Goal: Transaction & Acquisition: Purchase product/service

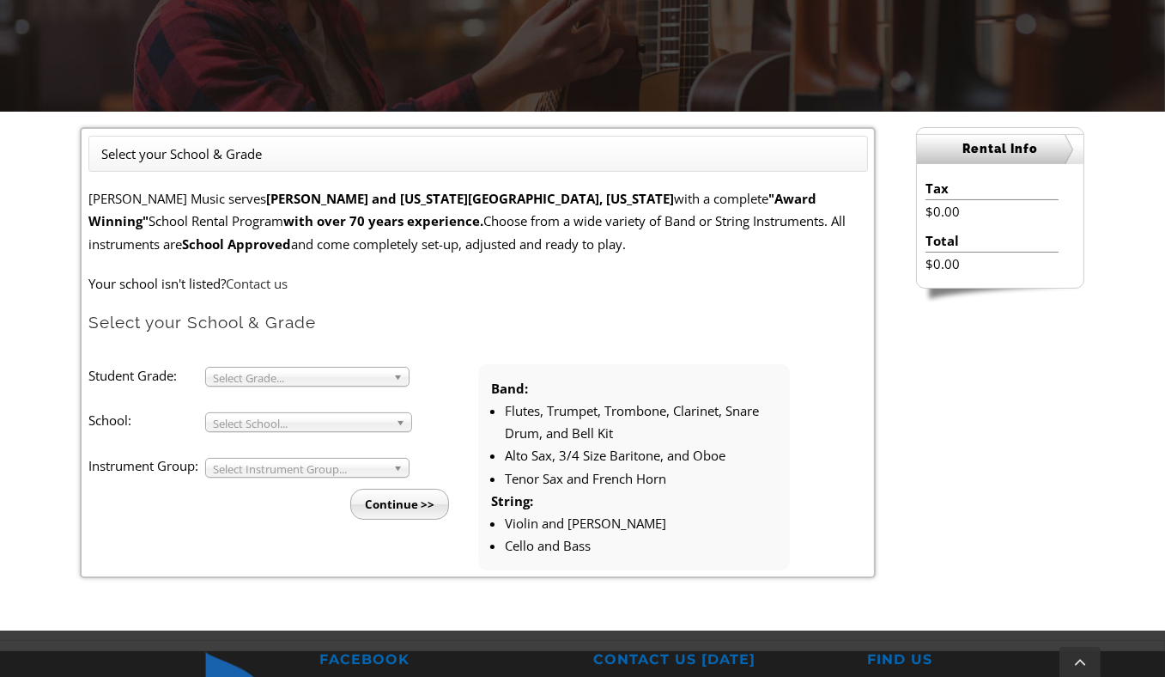
scroll to position [356, 0]
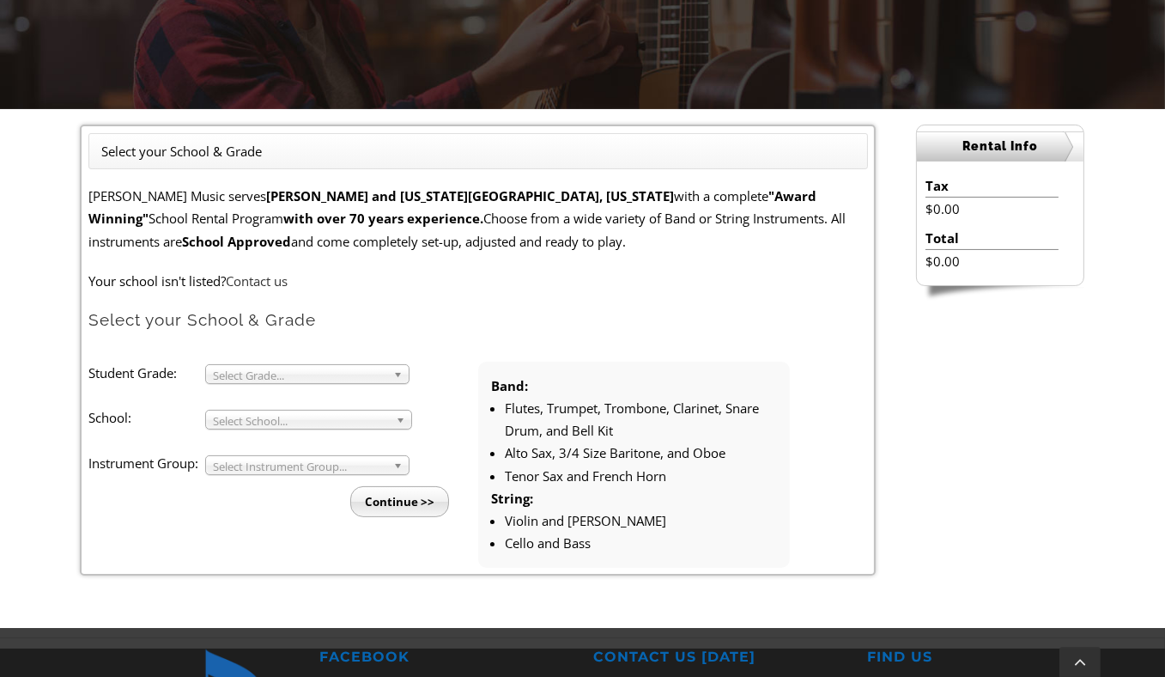
click at [358, 379] on span "Select Grade..." at bounding box center [299, 375] width 173 height 21
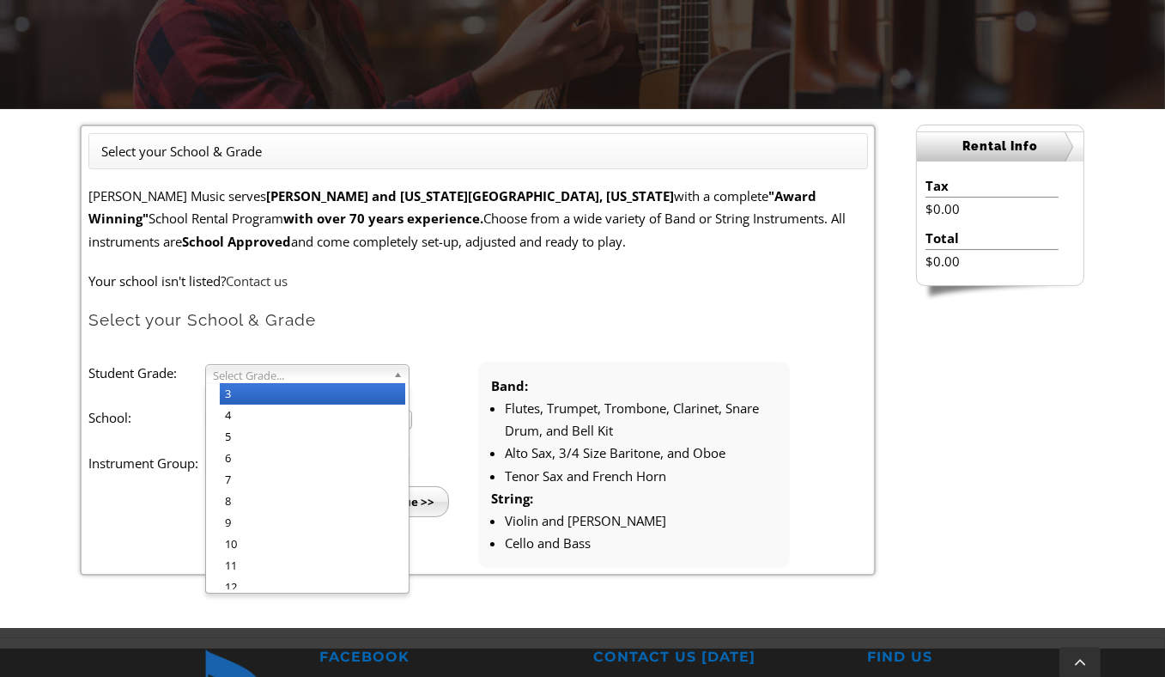
click at [351, 393] on li "3" at bounding box center [312, 393] width 185 height 21
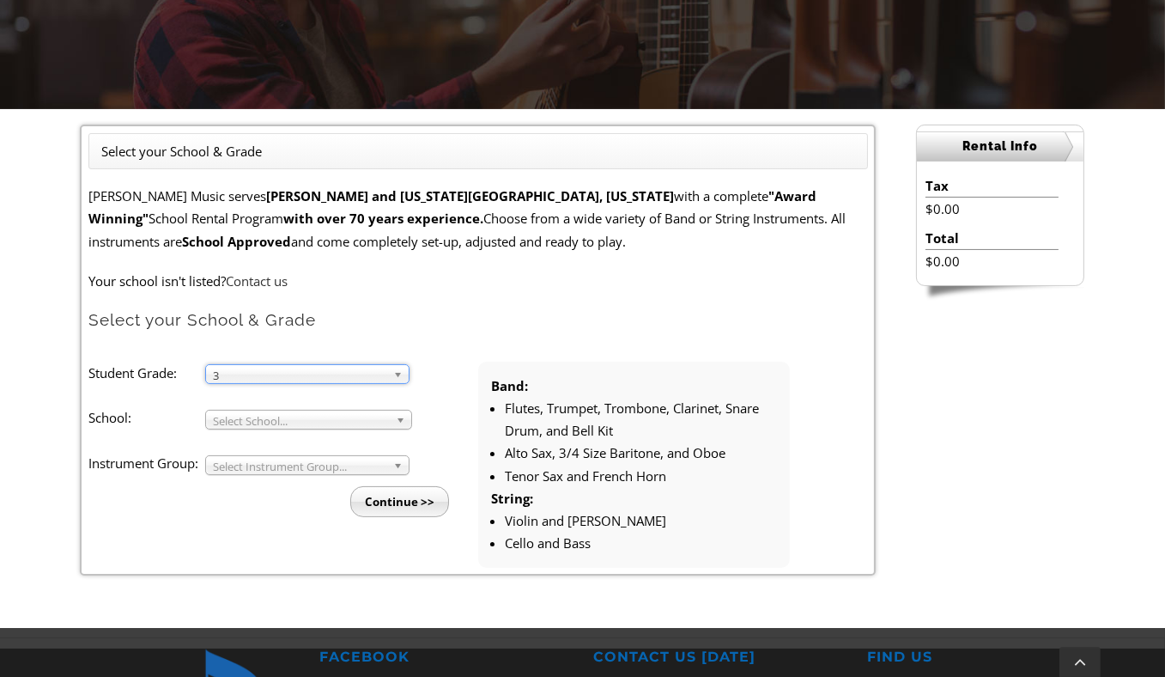
click at [344, 410] on span "Select School..." at bounding box center [301, 420] width 176 height 21
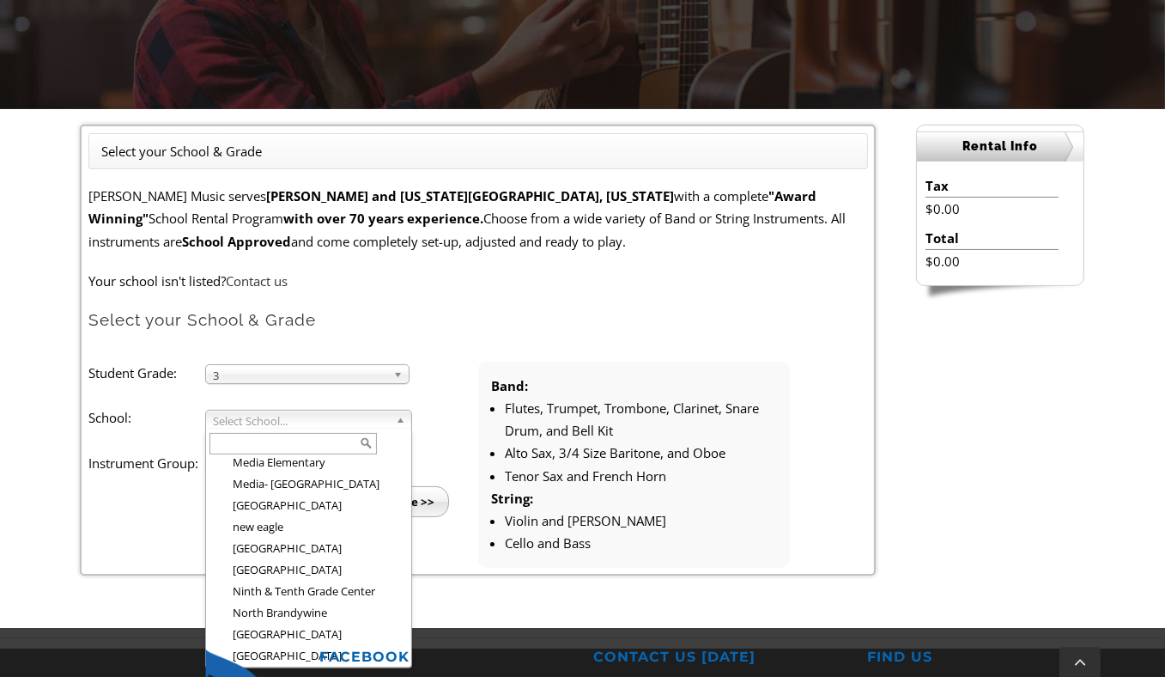
scroll to position [1810, 0]
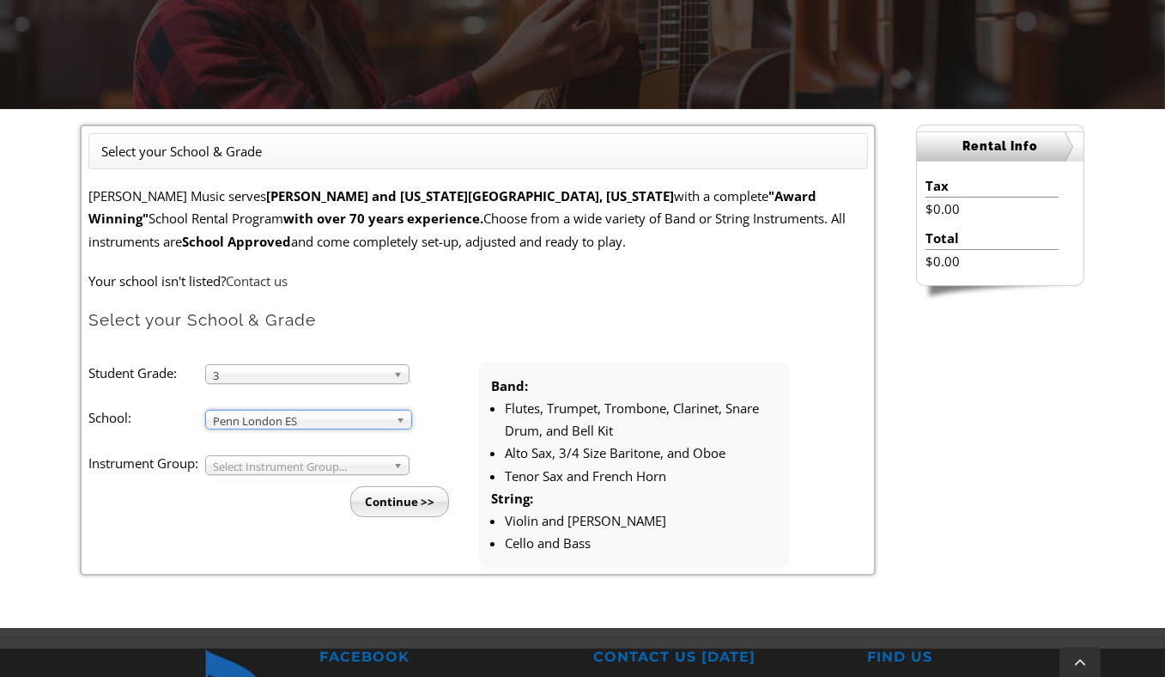
drag, startPoint x: 317, startPoint y: 595, endPoint x: 232, endPoint y: 421, distance: 193.9
click at [232, 421] on span "Penn London ES" at bounding box center [301, 420] width 176 height 21
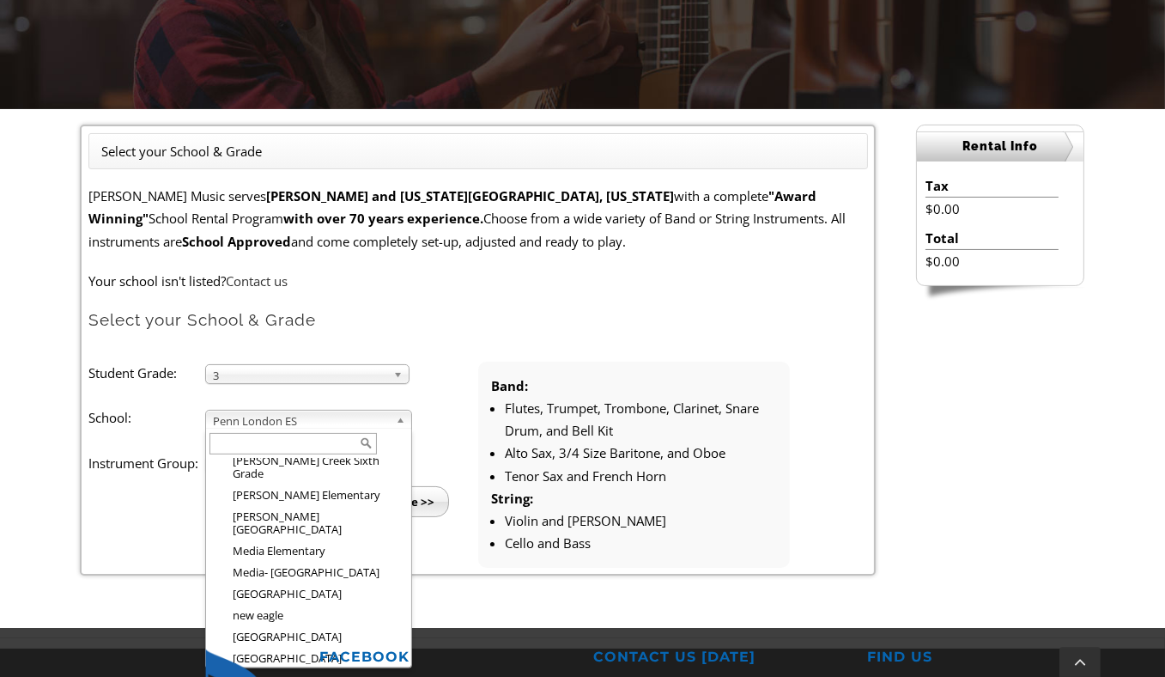
scroll to position [1699, 0]
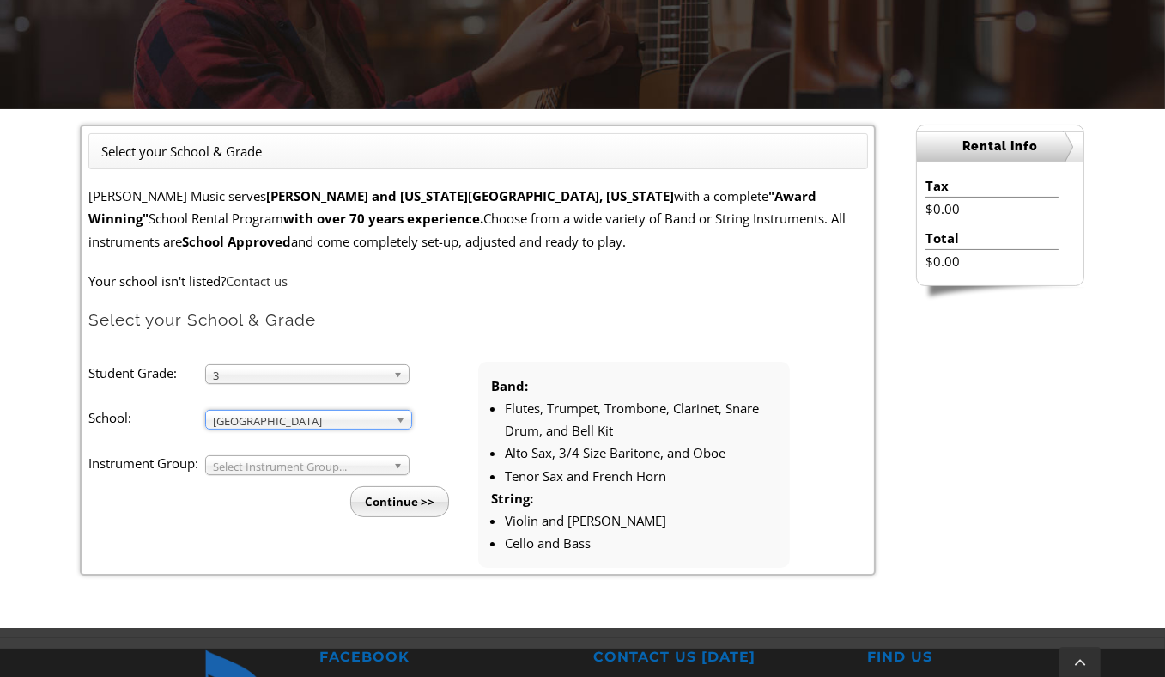
click at [330, 470] on span "Select Instrument Group..." at bounding box center [299, 466] width 173 height 21
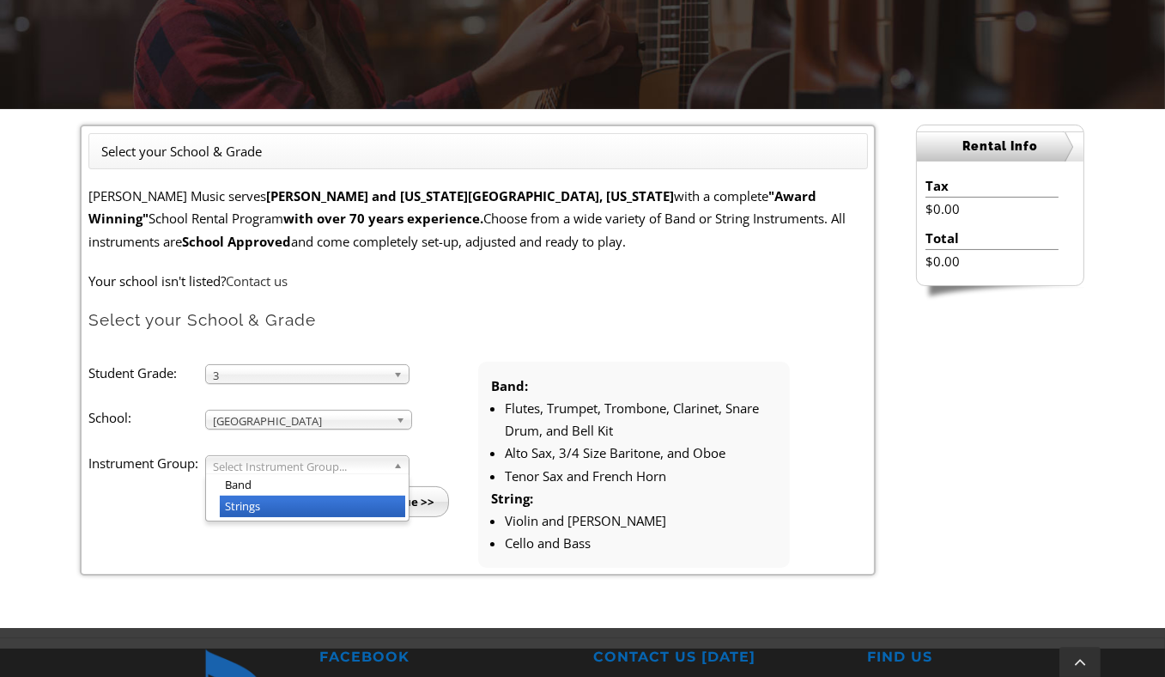
click at [316, 507] on li "Strings" at bounding box center [312, 505] width 185 height 21
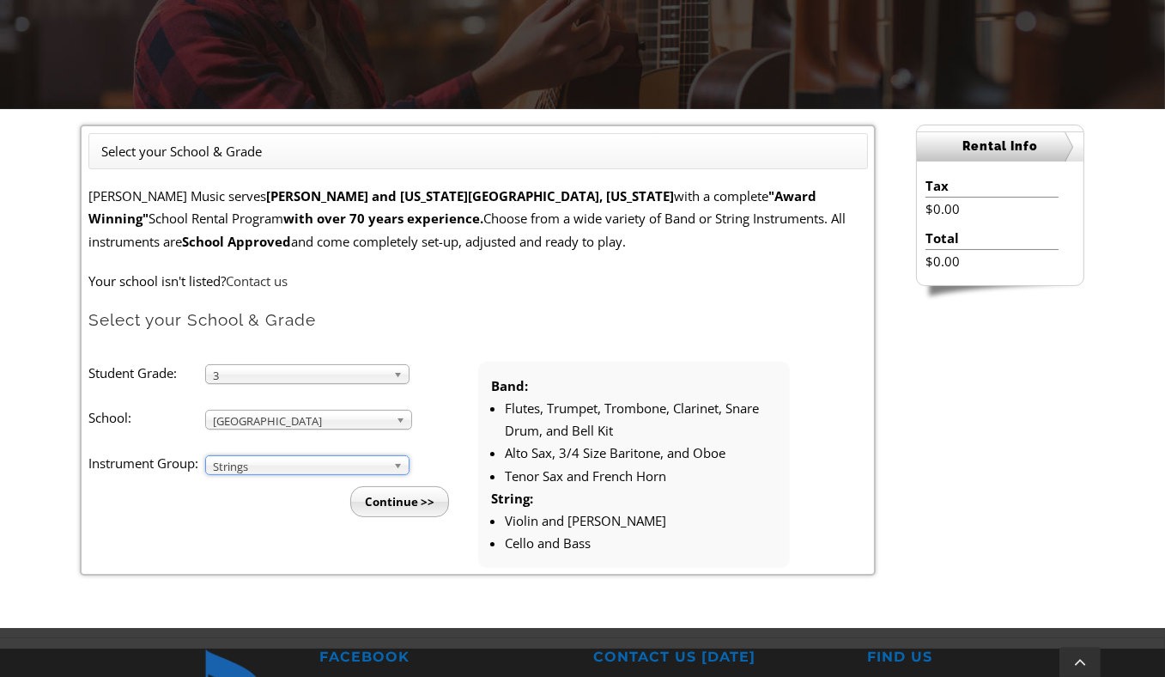
click at [395, 511] on input "Continue >>" at bounding box center [399, 501] width 99 height 31
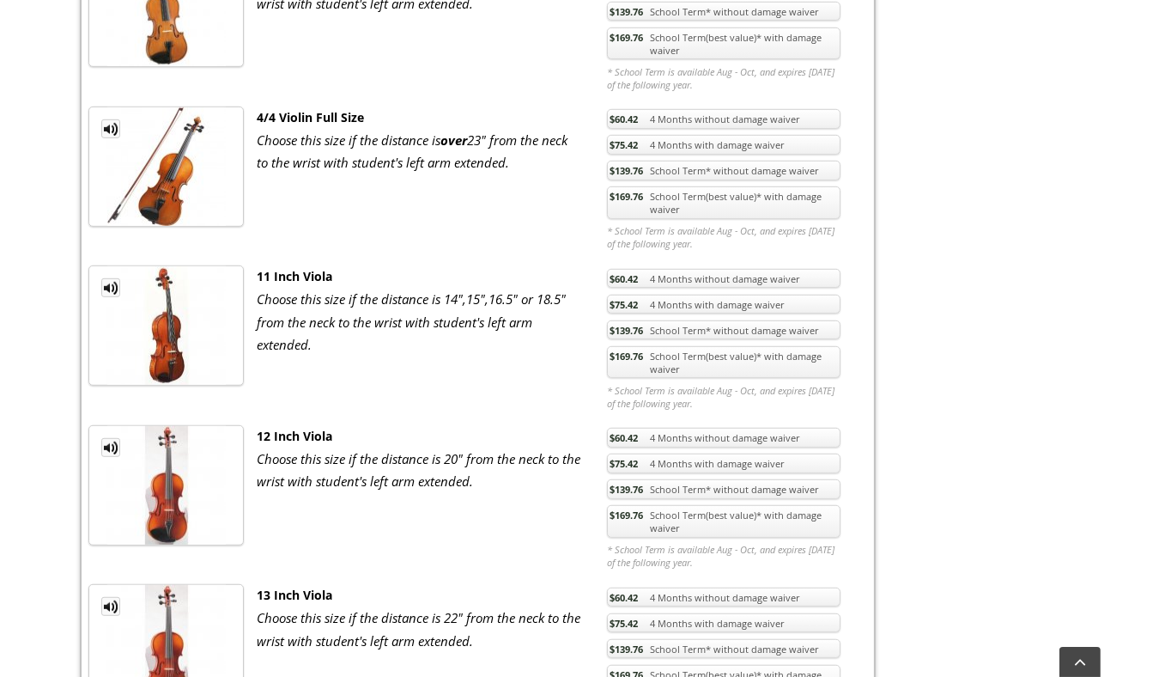
scroll to position [1281, 0]
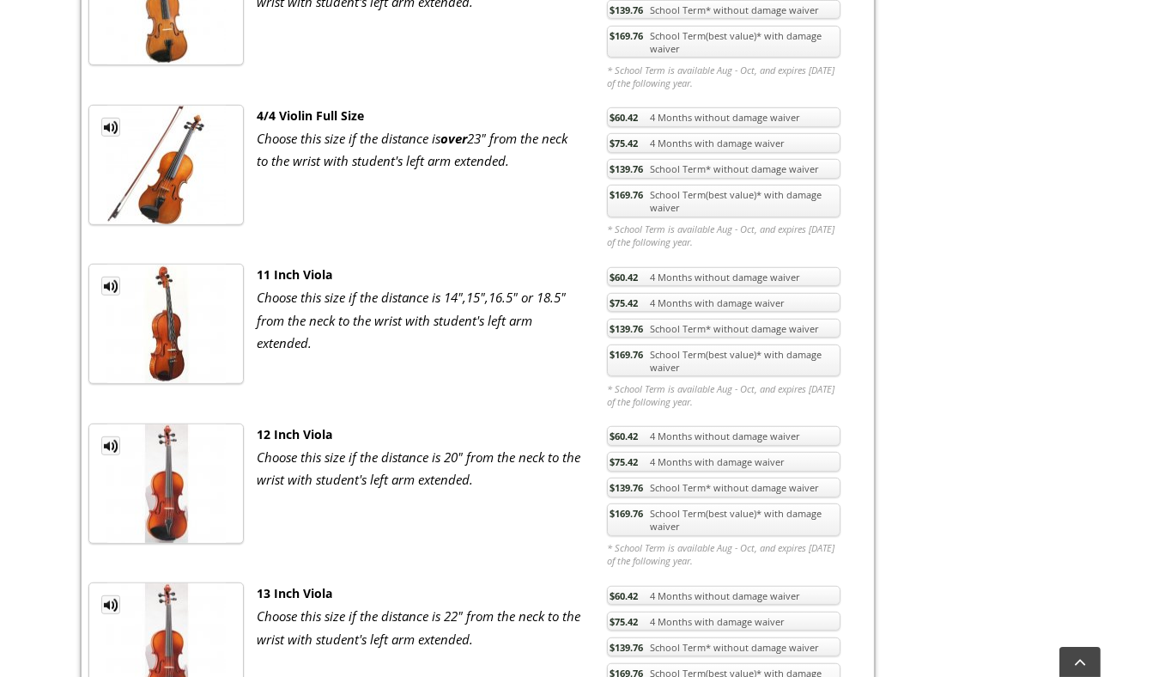
click at [811, 353] on link "$169.76 School Term(best value)* with damage waiver" at bounding box center [724, 360] width 234 height 33
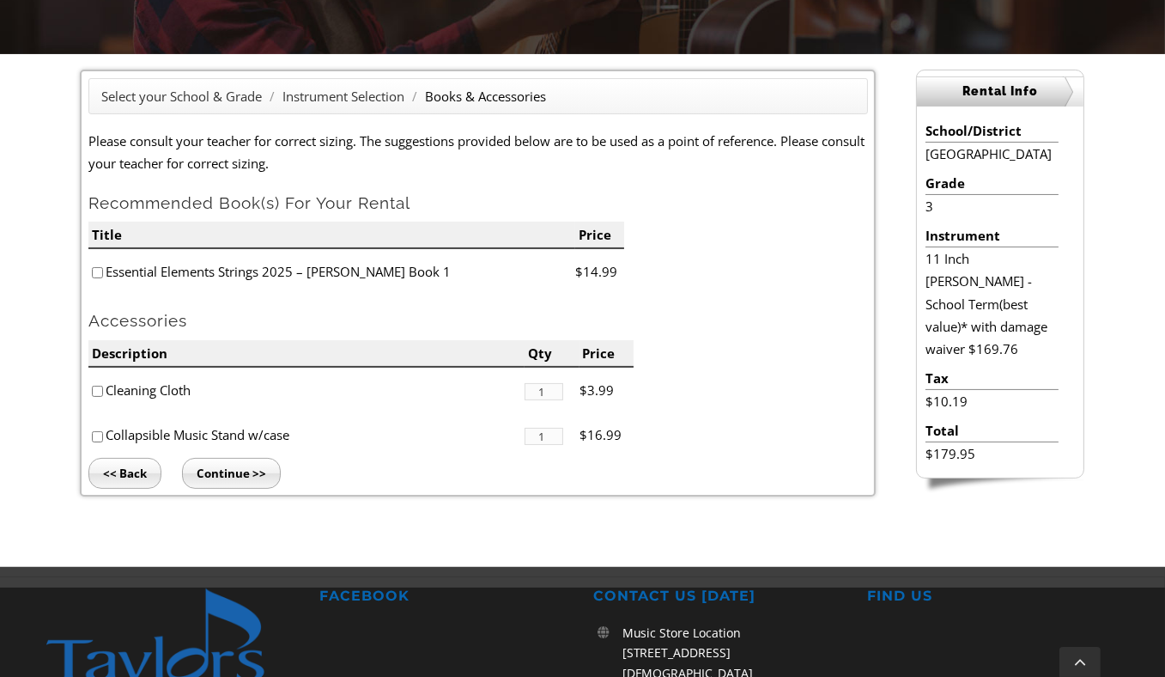
scroll to position [412, 0]
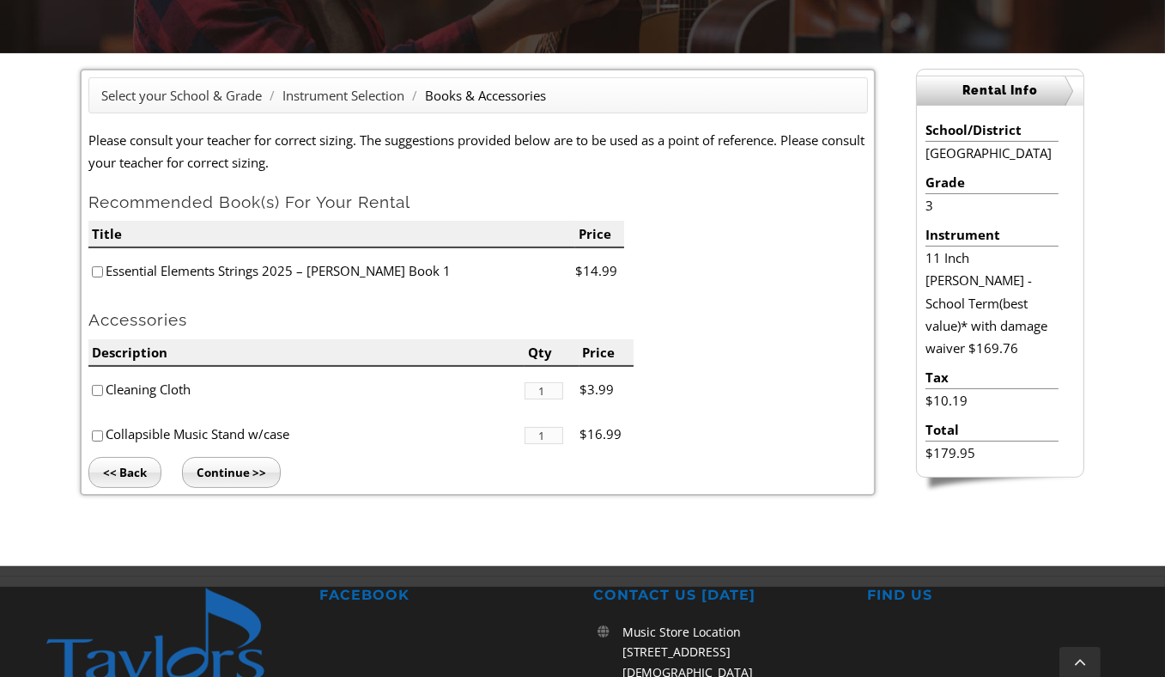
click at [100, 272] on input"] "checkbox" at bounding box center [97, 271] width 11 height 11
click at [100, 269] on input"] "checkbox" at bounding box center [97, 271] width 11 height 11
click at [95, 268] on input"] "checkbox" at bounding box center [97, 271] width 11 height 11
checkbox input"] "true"
click at [99, 386] on input"] "checkbox" at bounding box center [97, 390] width 11 height 11
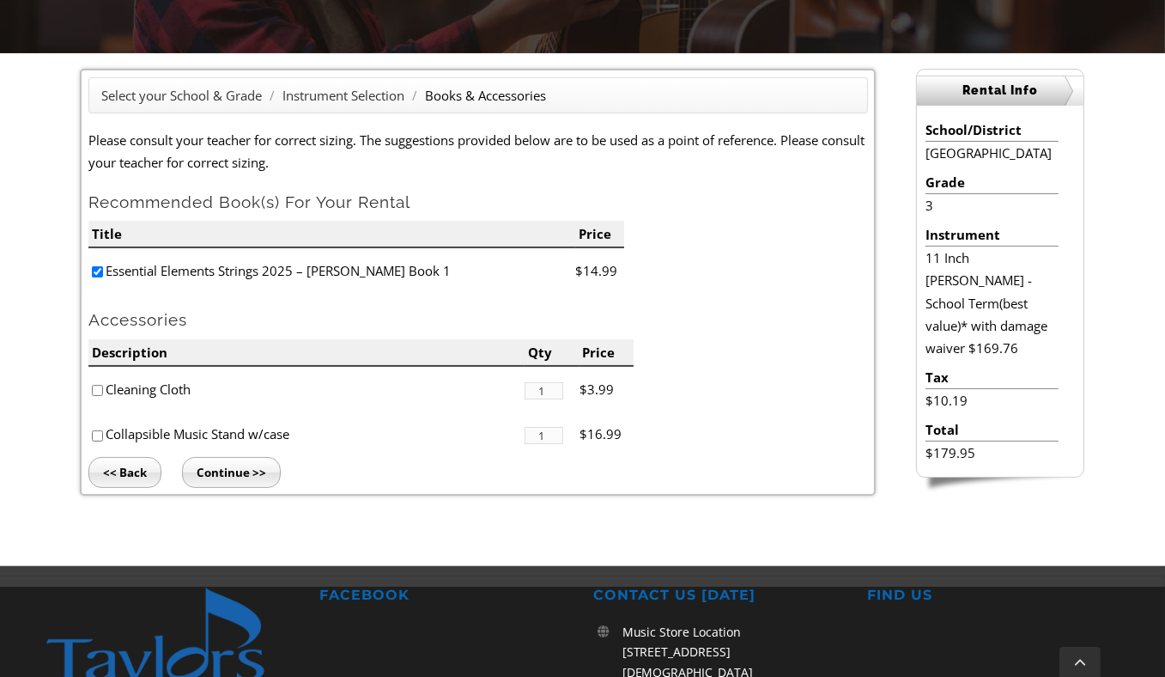
checkbox input"] "true"
click at [95, 434] on input"] "checkbox" at bounding box center [97, 435] width 11 height 11
checkbox input"] "true"
click at [228, 478] on input "Continue >>" at bounding box center [231, 472] width 99 height 31
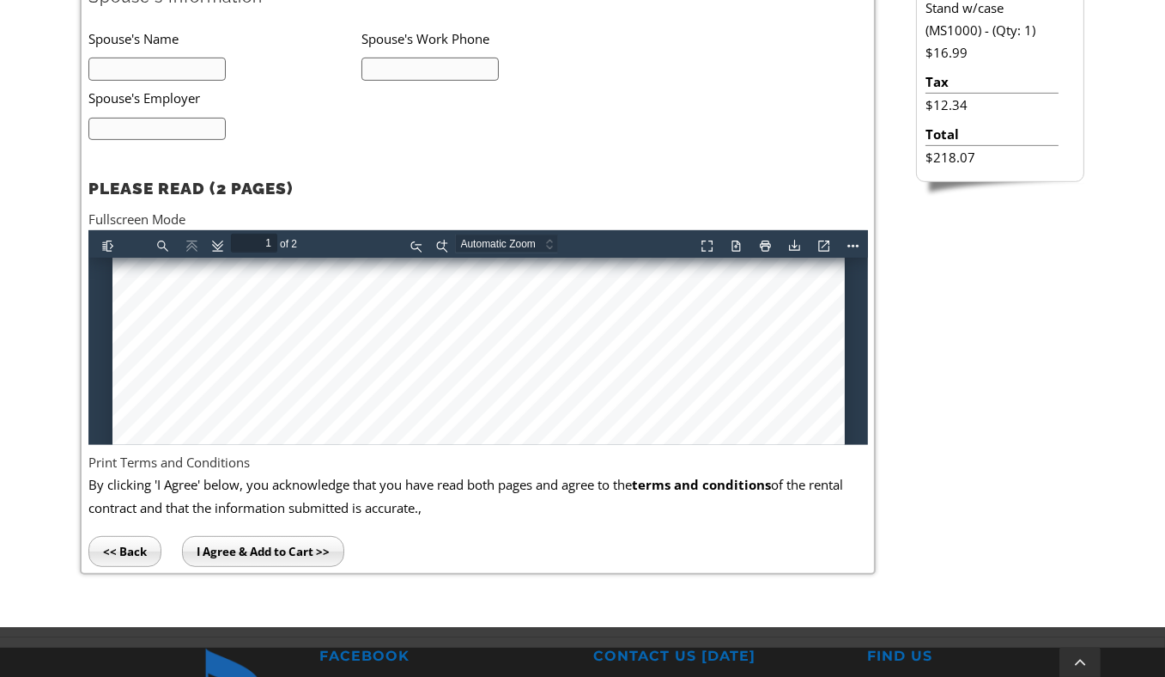
scroll to position [383, 0]
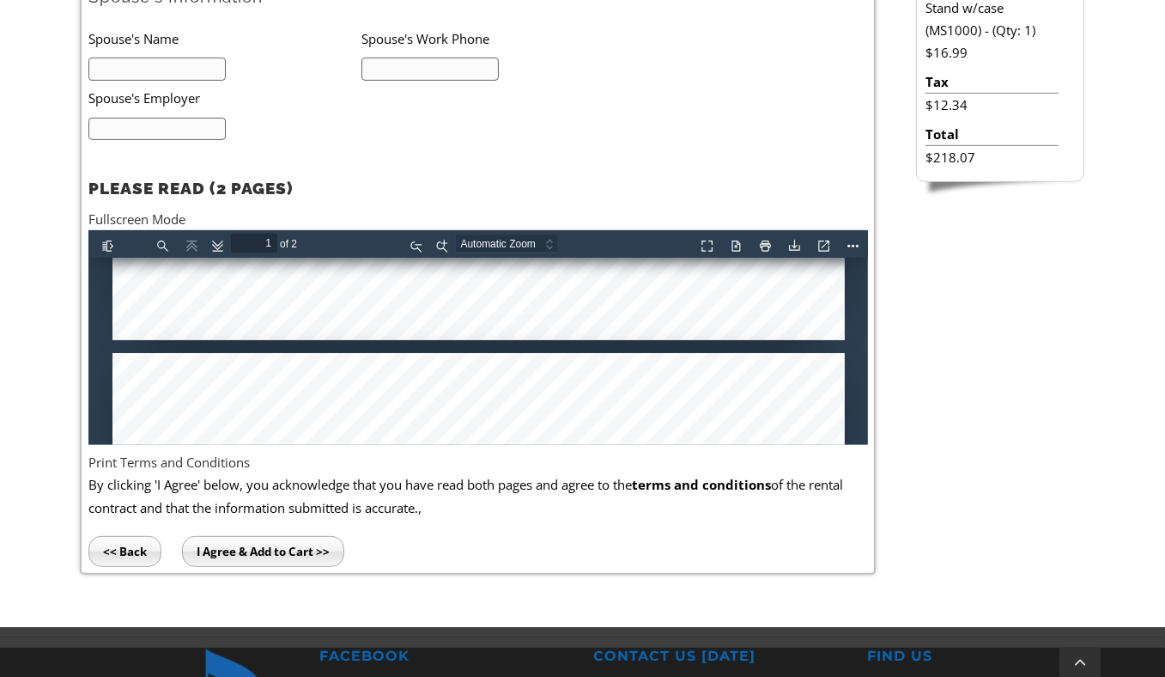
type input "2"
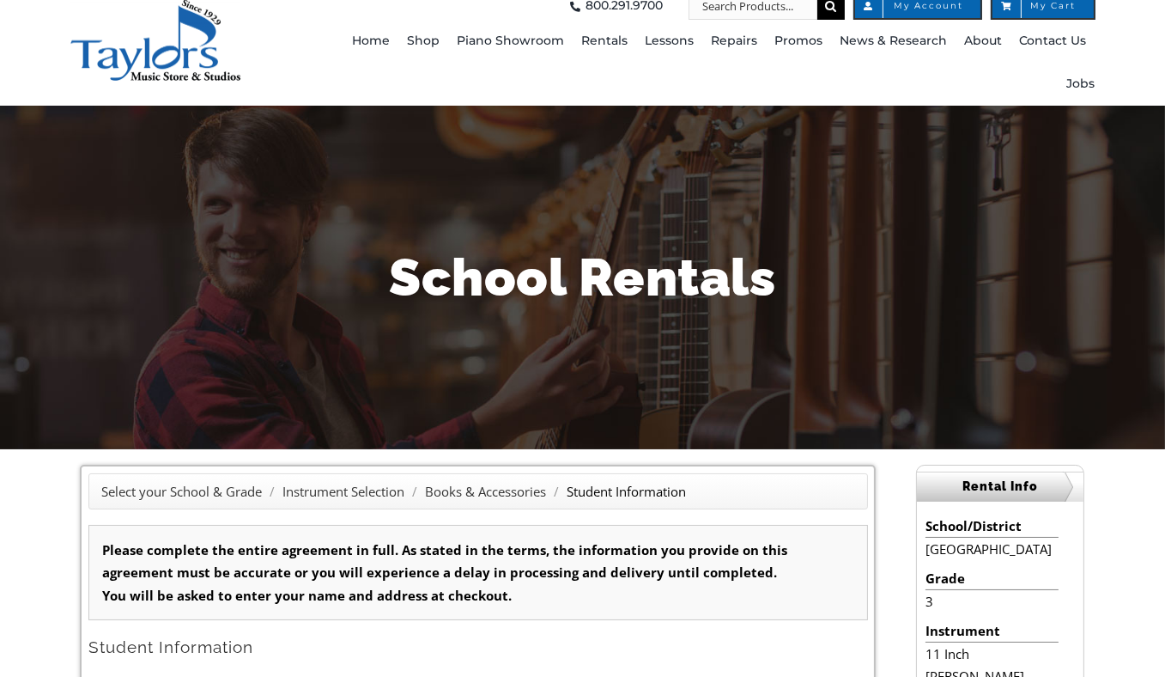
scroll to position [0, 0]
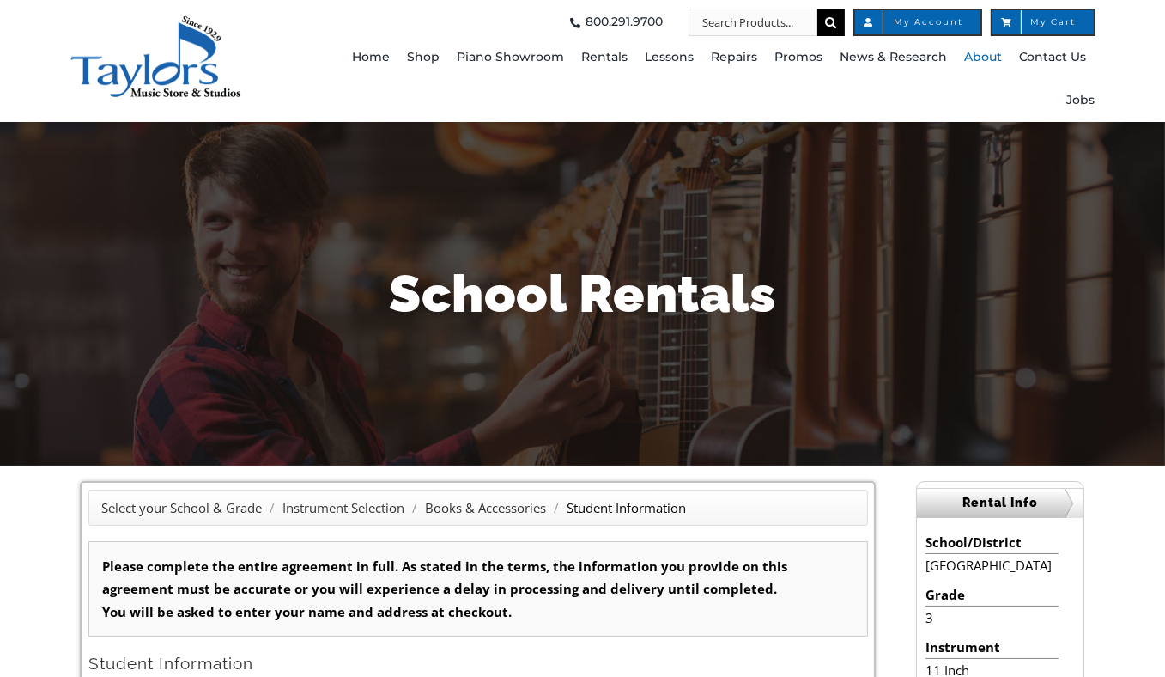
click at [976, 64] on span "About" at bounding box center [983, 57] width 38 height 27
